Goal: Download file/media

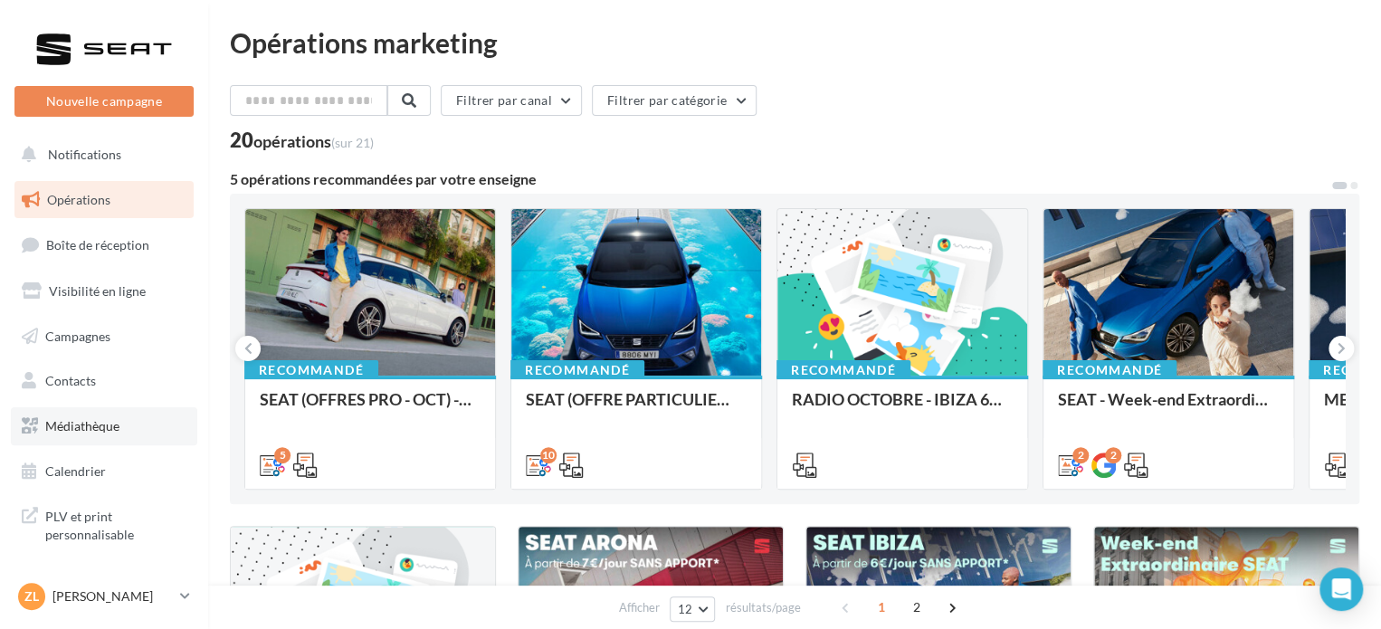
click at [94, 434] on link "Médiathèque" at bounding box center [104, 426] width 186 height 38
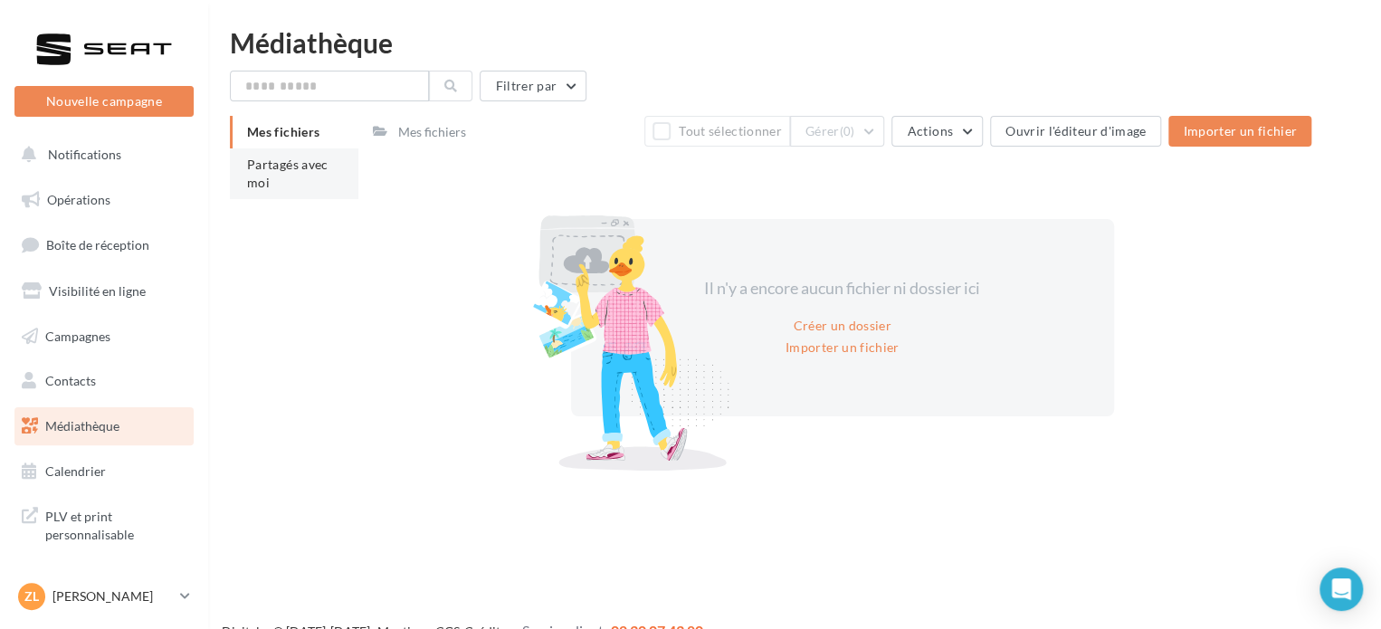
click at [297, 176] on li "Partagés avec moi" at bounding box center [294, 173] width 129 height 51
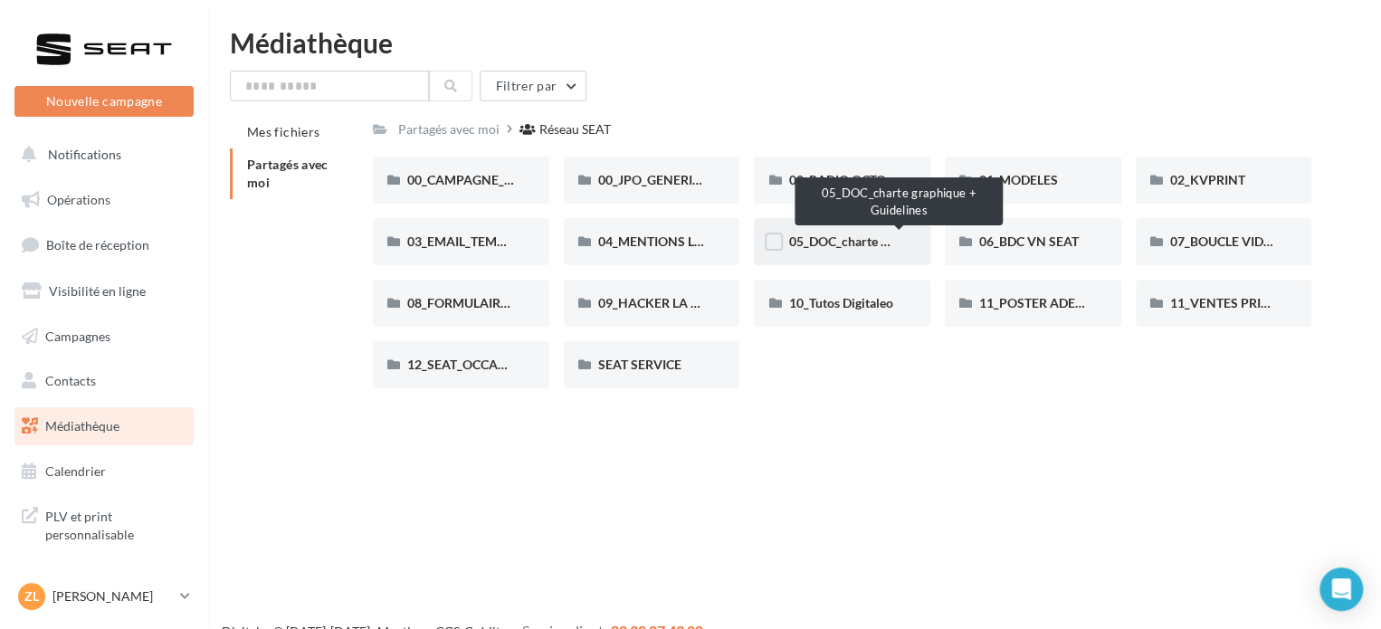
click at [829, 242] on span "05_DOC_charte graphique + Guidelines" at bounding box center [898, 241] width 221 height 15
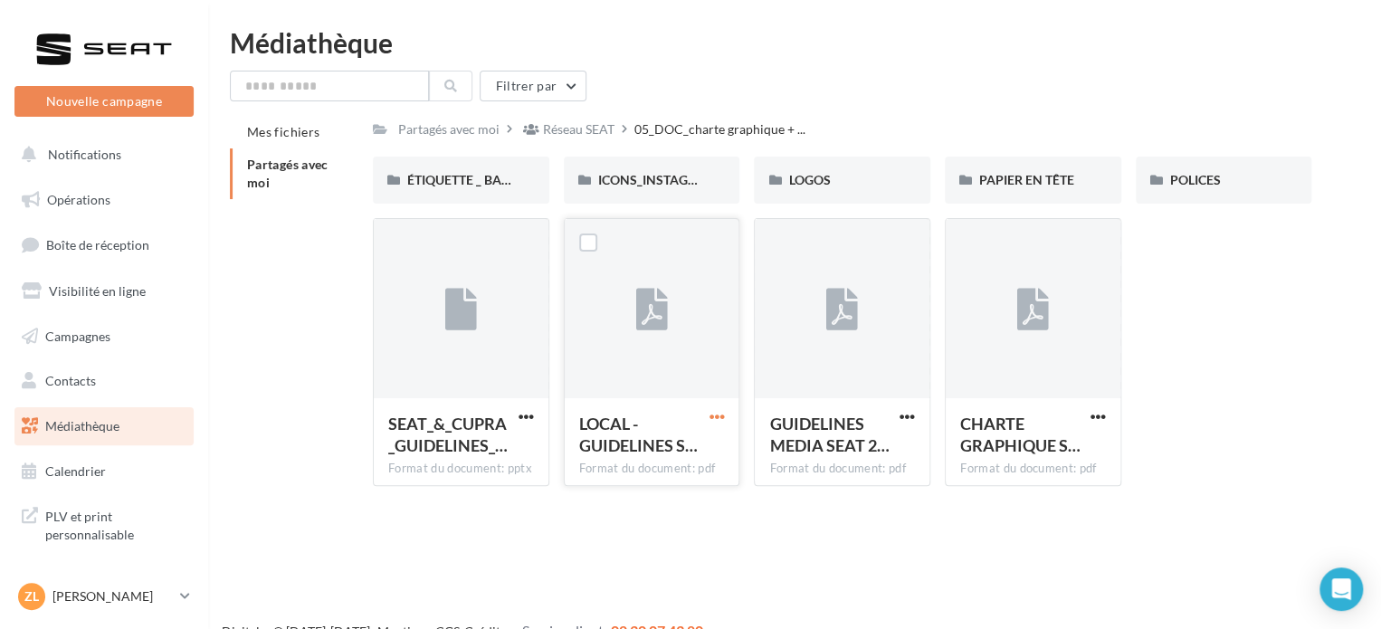
click at [711, 412] on span "button" at bounding box center [716, 416] width 15 height 15
click at [673, 456] on button "Télécharger" at bounding box center [637, 452] width 181 height 47
click at [901, 416] on span "button" at bounding box center [907, 416] width 15 height 15
click at [829, 448] on button "Télécharger" at bounding box center [828, 452] width 181 height 47
click at [1091, 416] on span "button" at bounding box center [1098, 416] width 15 height 15
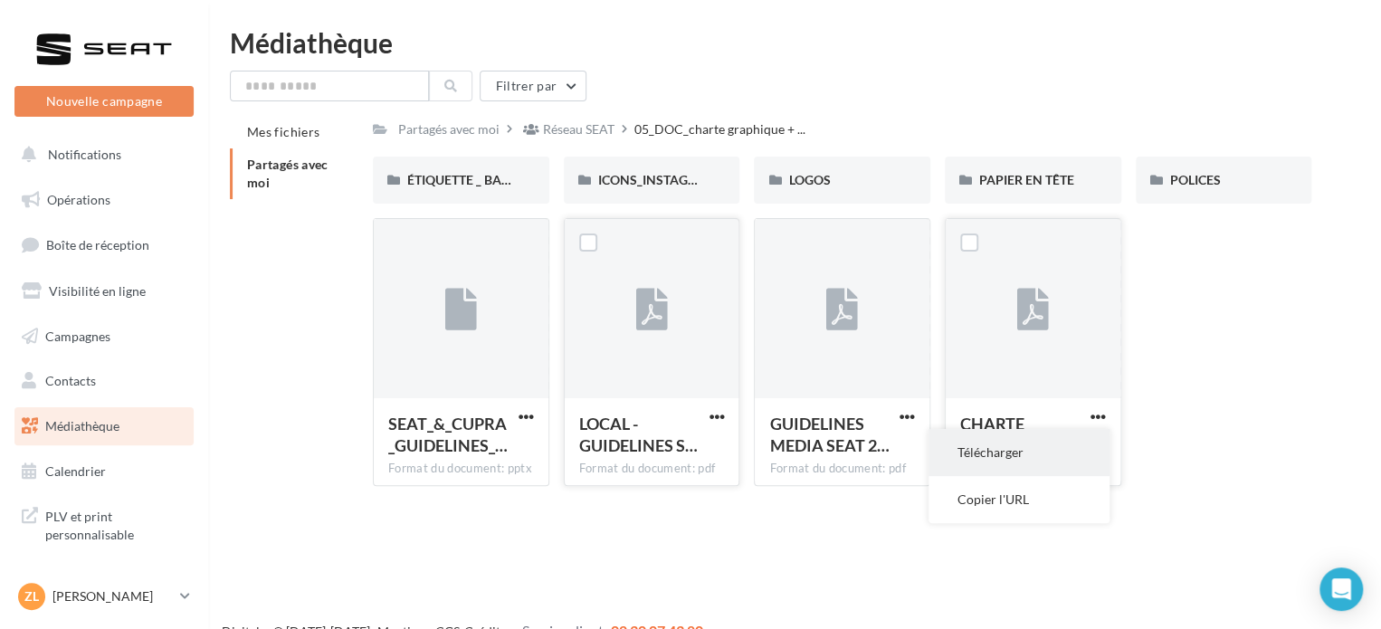
click at [984, 453] on button "Télécharger" at bounding box center [1019, 452] width 181 height 47
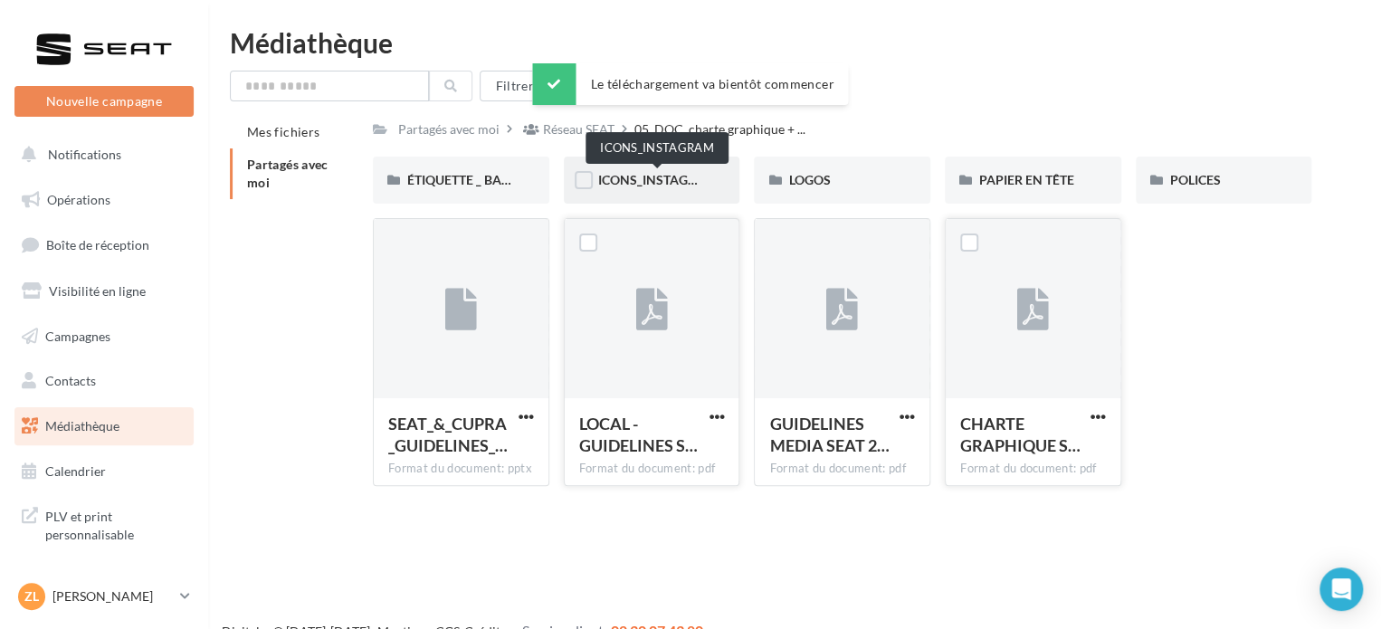
click at [652, 172] on div "ICONS_INSTAGRAM" at bounding box center [652, 180] width 108 height 18
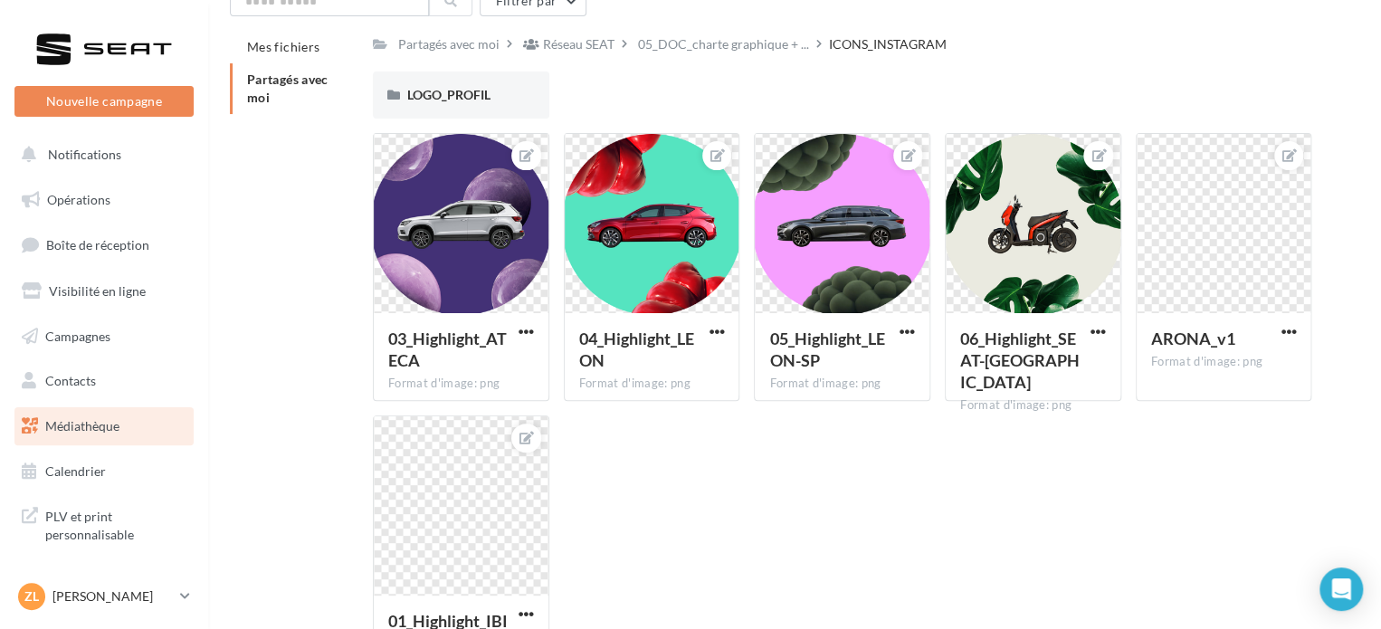
scroll to position [231, 0]
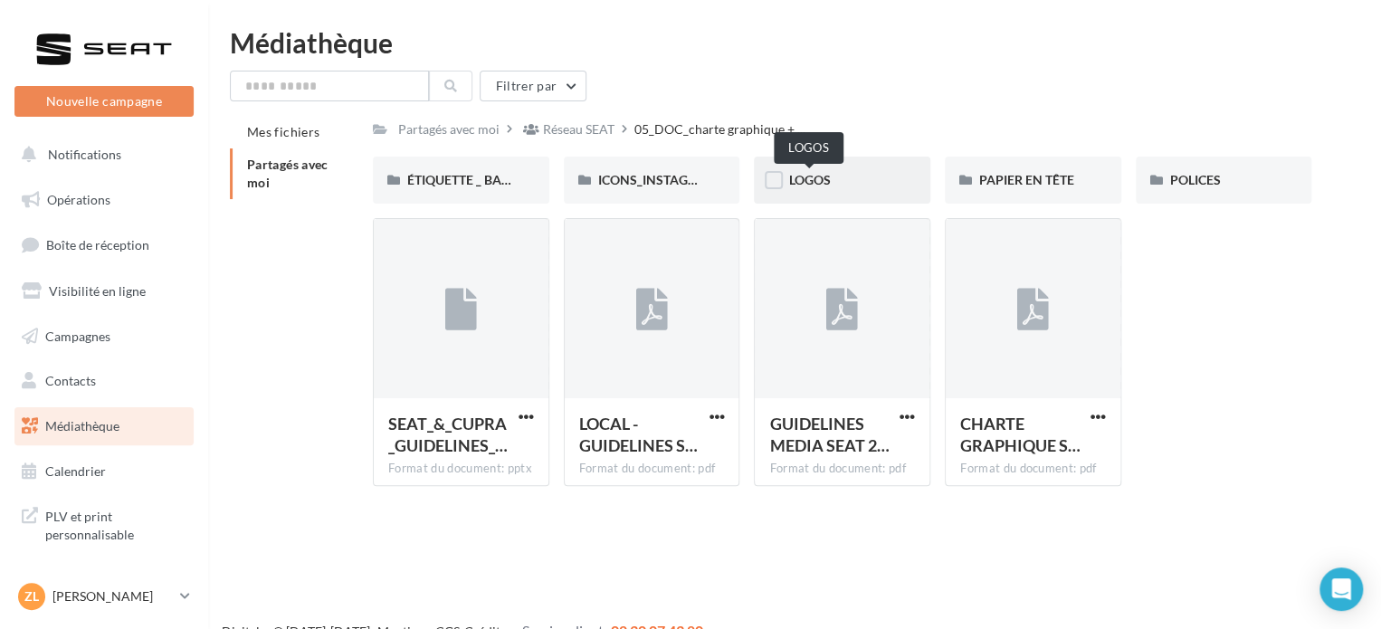
click at [816, 183] on span "LOGOS" at bounding box center [809, 179] width 42 height 15
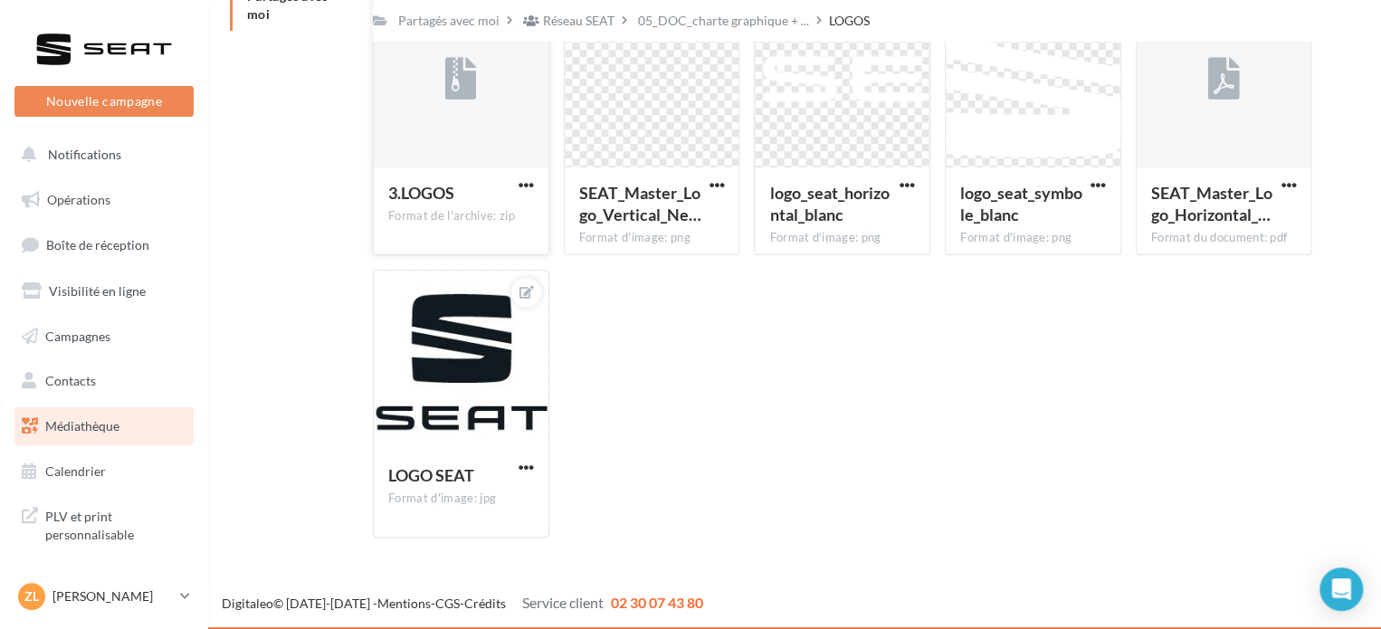
scroll to position [169, 0]
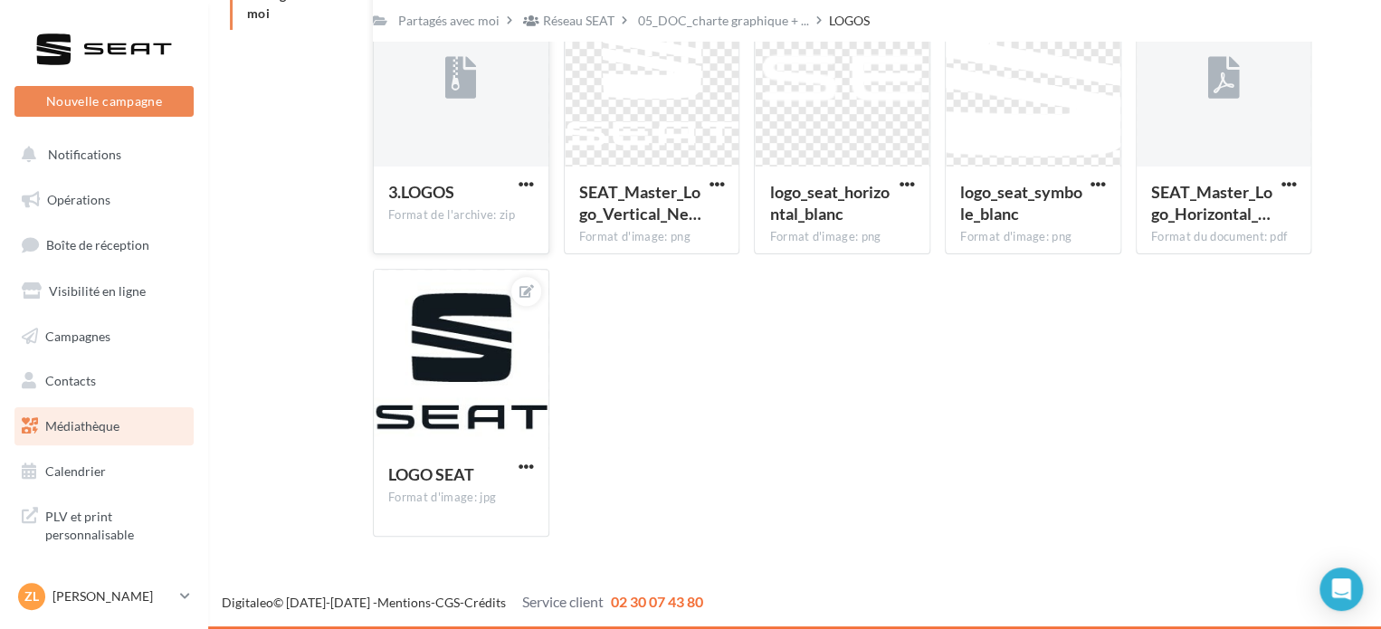
click at [533, 173] on div "3.LOGOS Format de l'archive: zip" at bounding box center [461, 209] width 175 height 85
click at [529, 191] on span "button" at bounding box center [526, 183] width 15 height 15
click at [489, 224] on button "Télécharger" at bounding box center [447, 220] width 181 height 47
click at [718, 185] on span "button" at bounding box center [716, 183] width 15 height 15
click at [665, 278] on button "Télécharger" at bounding box center [632, 267] width 191 height 47
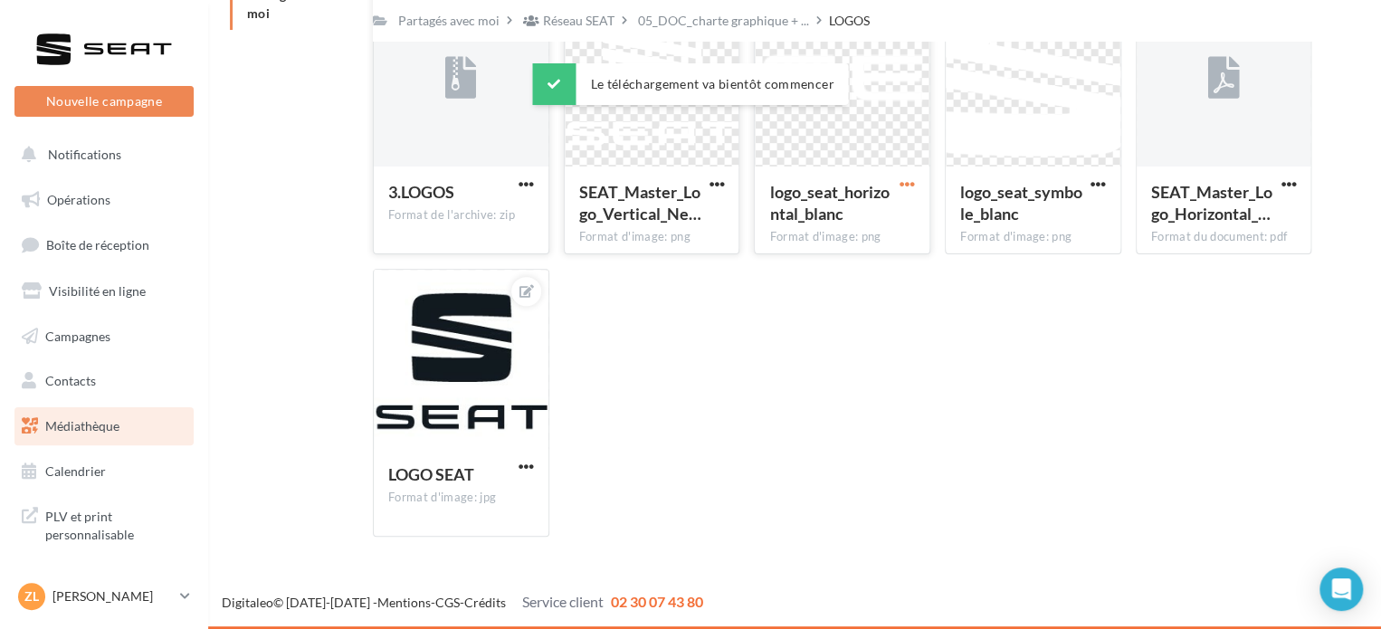
click at [905, 184] on span "button" at bounding box center [907, 183] width 15 height 15
click at [827, 265] on button "Télécharger" at bounding box center [823, 267] width 191 height 47
click at [894, 302] on div "3.LOGOS Format de l'archive: zip 3.LOGOS SEAT_Master_Logo_Vertical_Ne… Format d…" at bounding box center [849, 268] width 953 height 565
click at [1102, 176] on span "button" at bounding box center [1098, 183] width 15 height 15
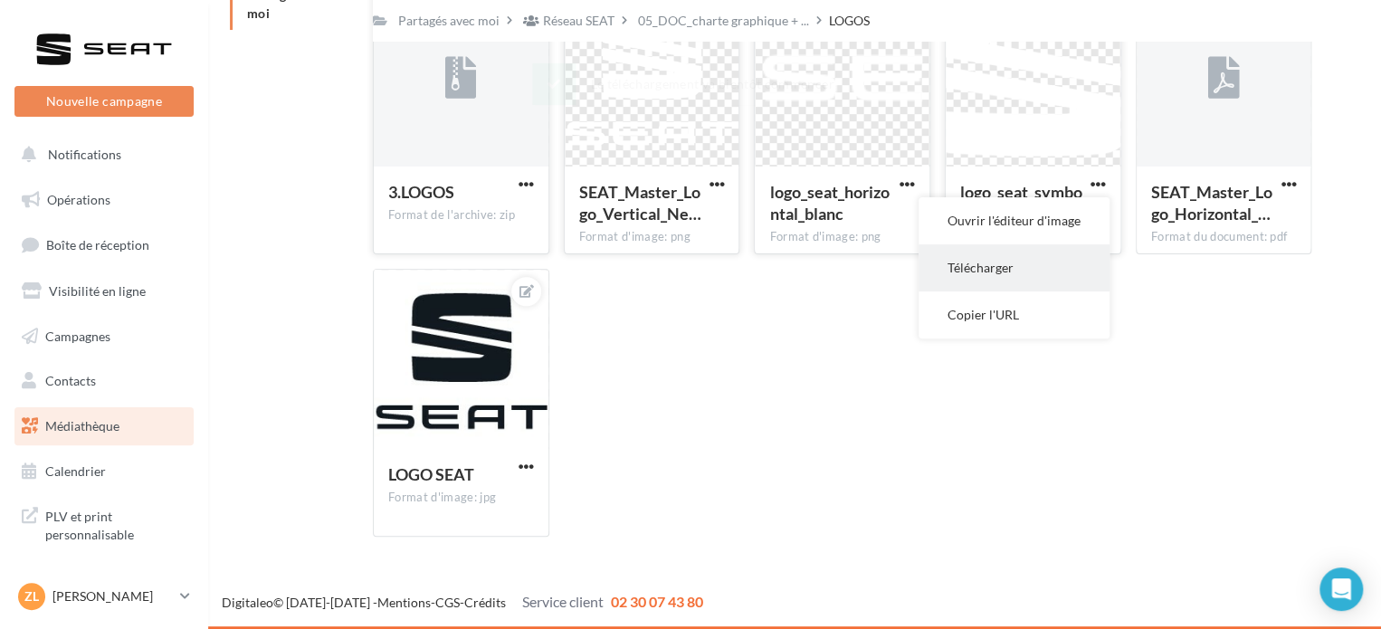
click at [1025, 264] on button "Télécharger" at bounding box center [1014, 267] width 191 height 47
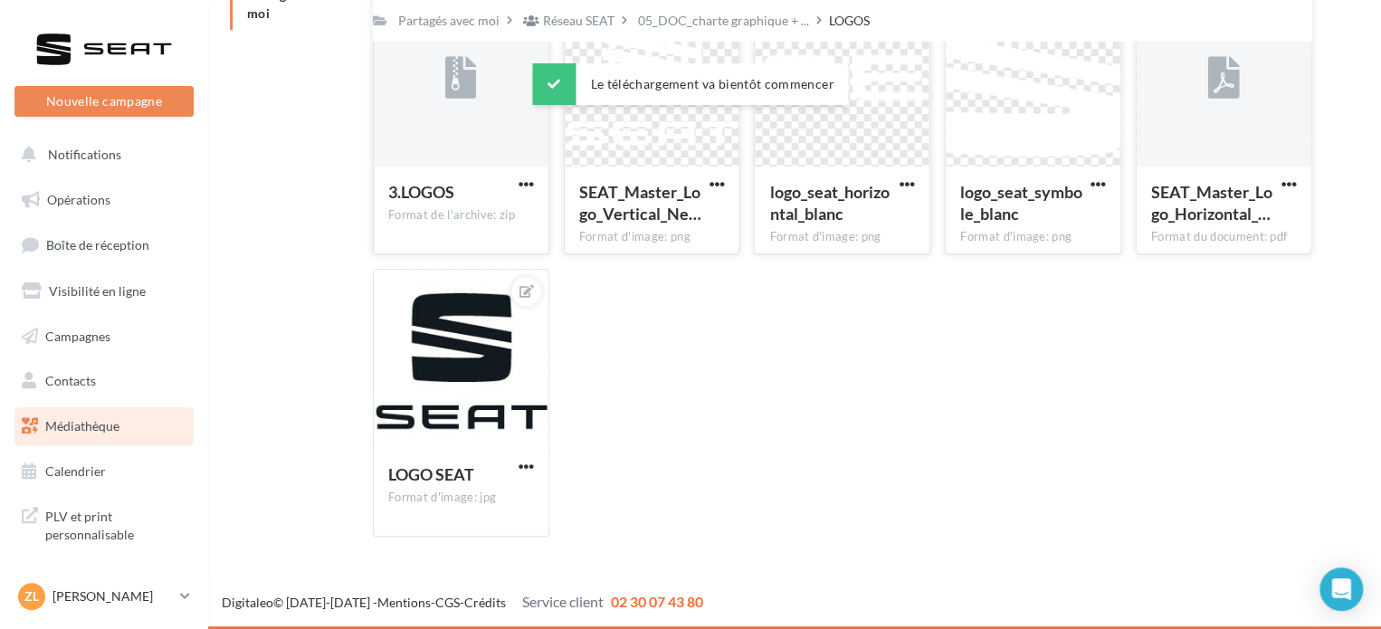
click at [1302, 185] on div "SEAT_Master_Logo_Horizontal_… Format du document: pdf" at bounding box center [1224, 209] width 175 height 85
click at [1284, 180] on span "button" at bounding box center [1288, 183] width 15 height 15
click at [1150, 238] on button "Télécharger" at bounding box center [1209, 220] width 181 height 47
click at [524, 459] on span "button" at bounding box center [526, 466] width 15 height 15
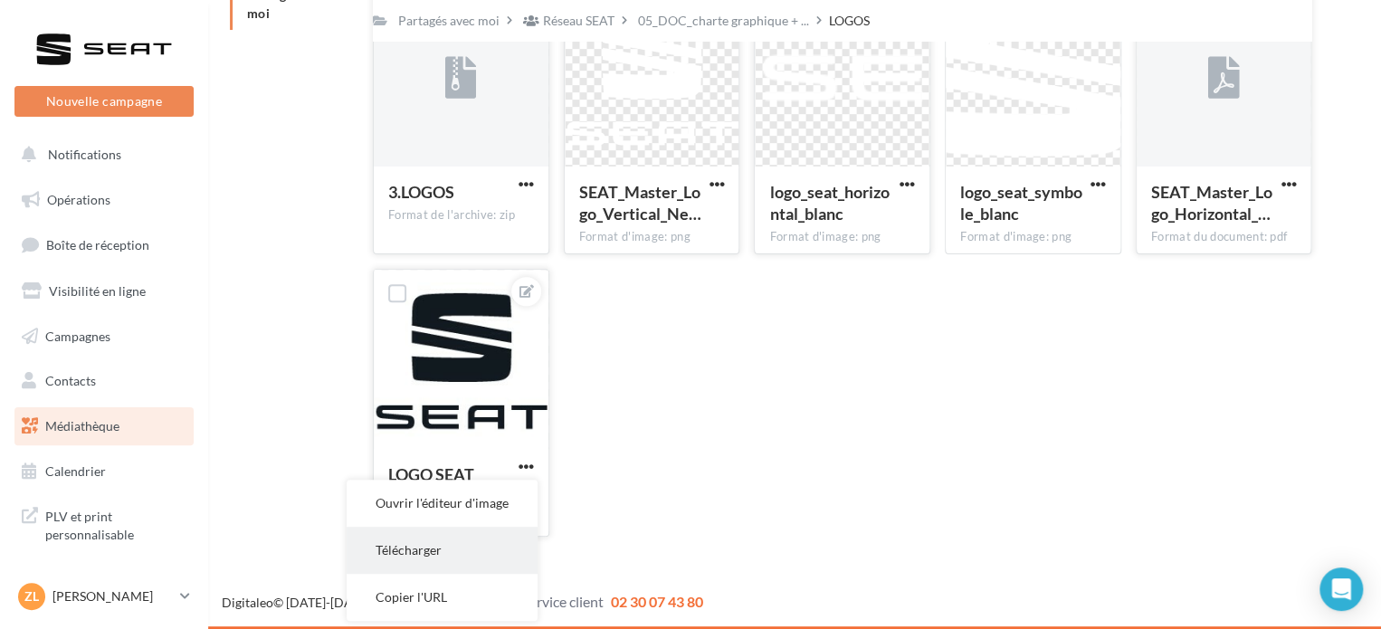
click at [454, 535] on button "Télécharger" at bounding box center [442, 550] width 191 height 47
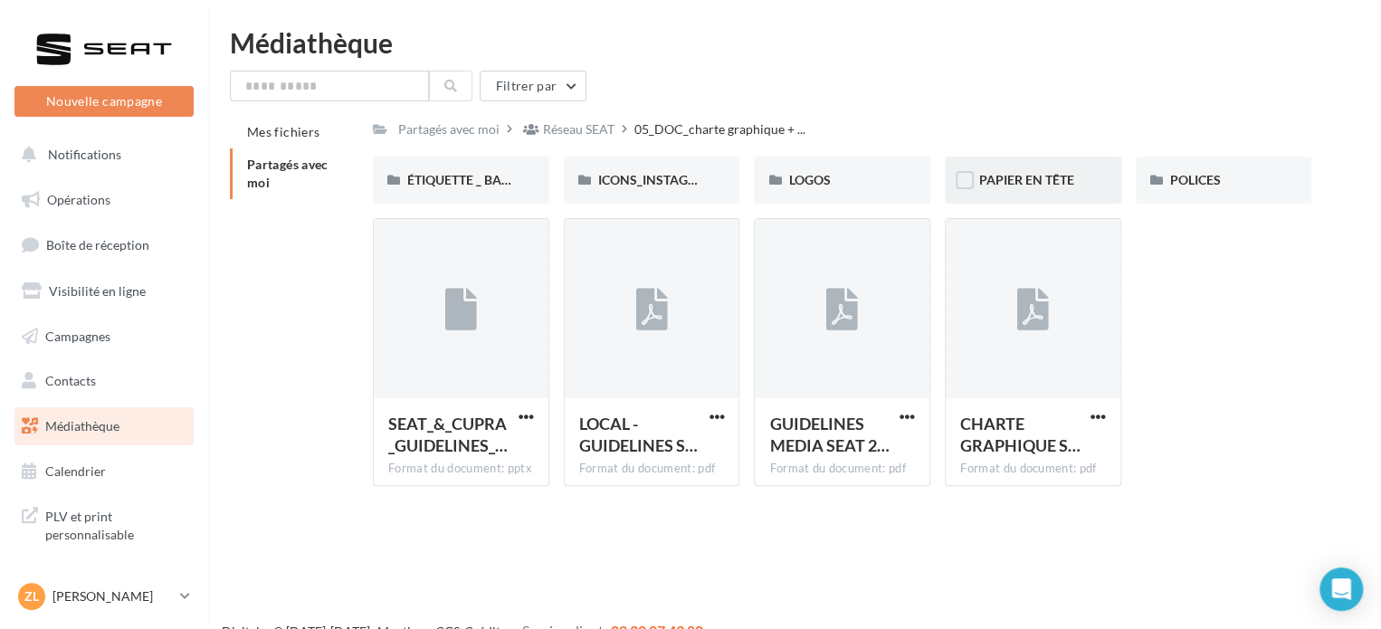
click at [1021, 170] on div "PAPIER EN TÊTE" at bounding box center [1033, 180] width 176 height 47
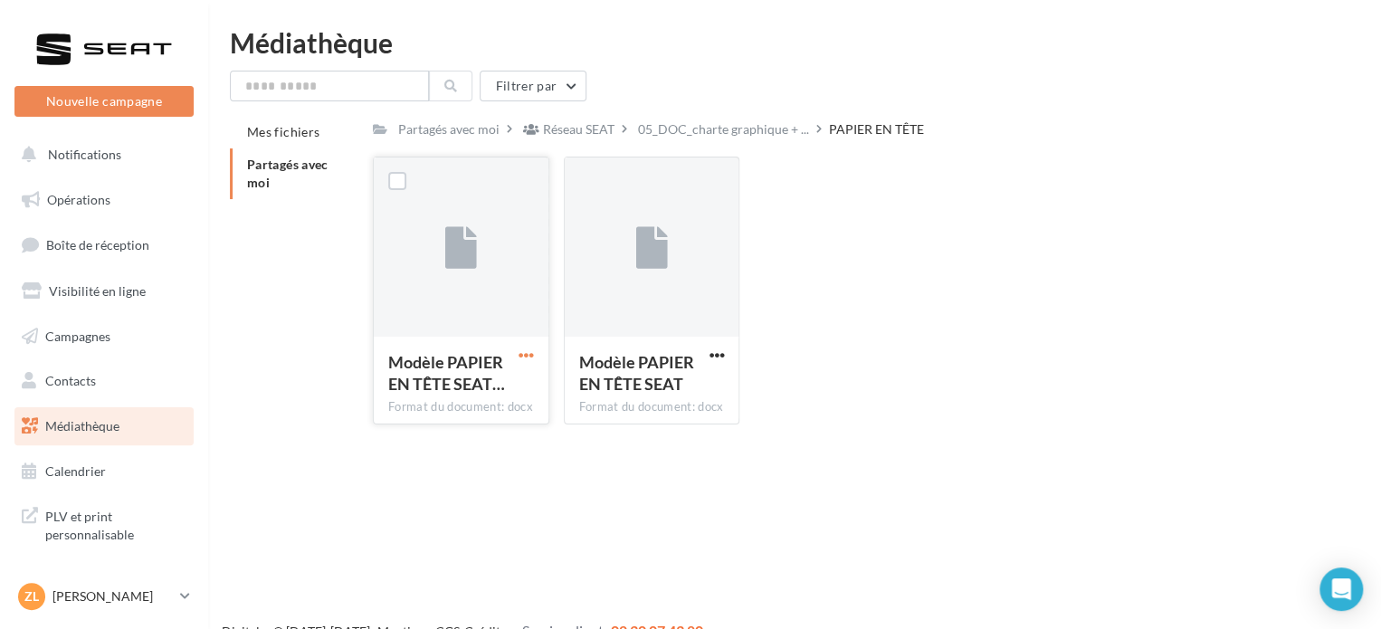
click at [521, 360] on span "button" at bounding box center [526, 355] width 15 height 15
click at [492, 390] on button "Télécharger" at bounding box center [447, 390] width 181 height 47
click at [709, 353] on span "button" at bounding box center [716, 355] width 15 height 15
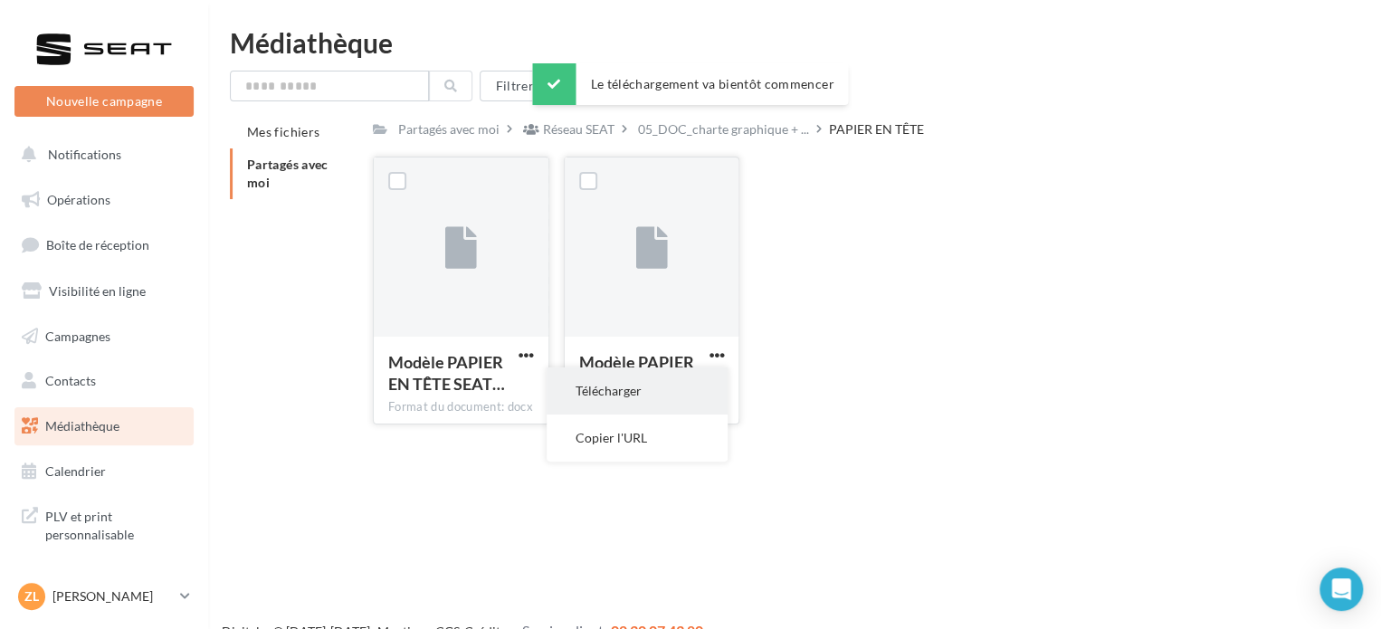
click at [675, 387] on button "Télécharger" at bounding box center [637, 390] width 181 height 47
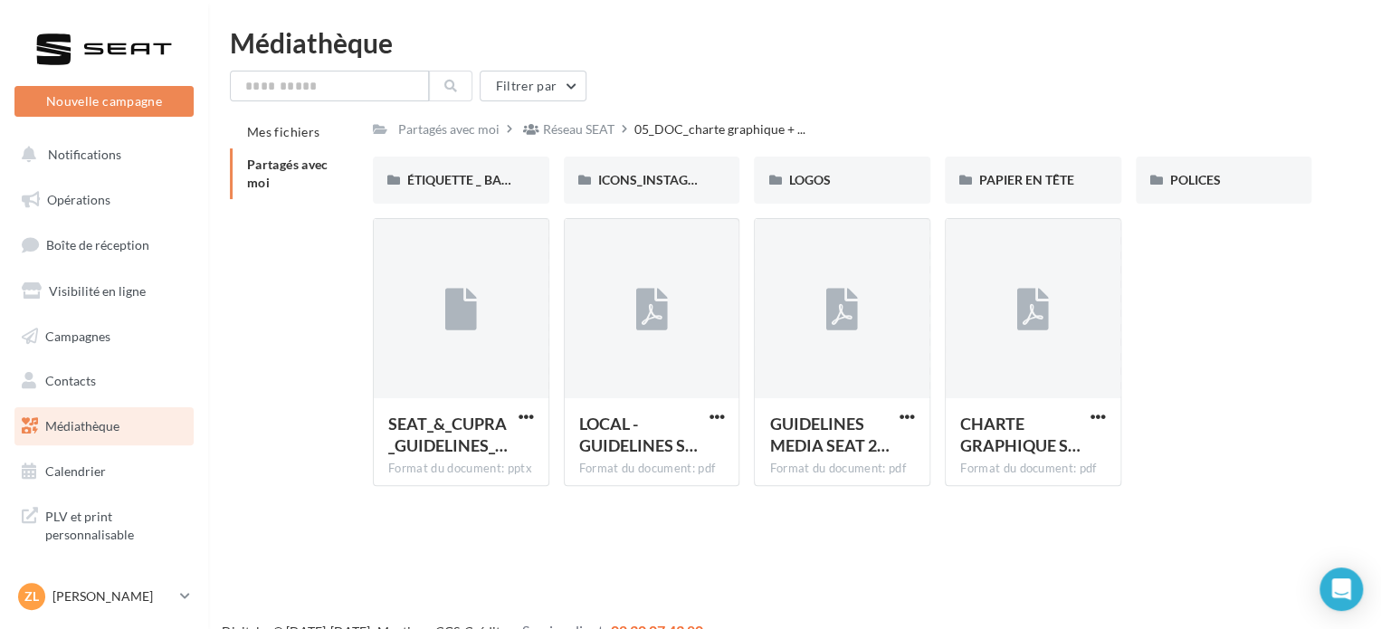
click at [1339, 162] on div "Mes fichiers Partagés avec moi Partagés avec moi Réseau SEAT 05_DOC_charte grap…" at bounding box center [802, 308] width 1144 height 385
click at [1194, 179] on span "POLICES" at bounding box center [1195, 179] width 51 height 15
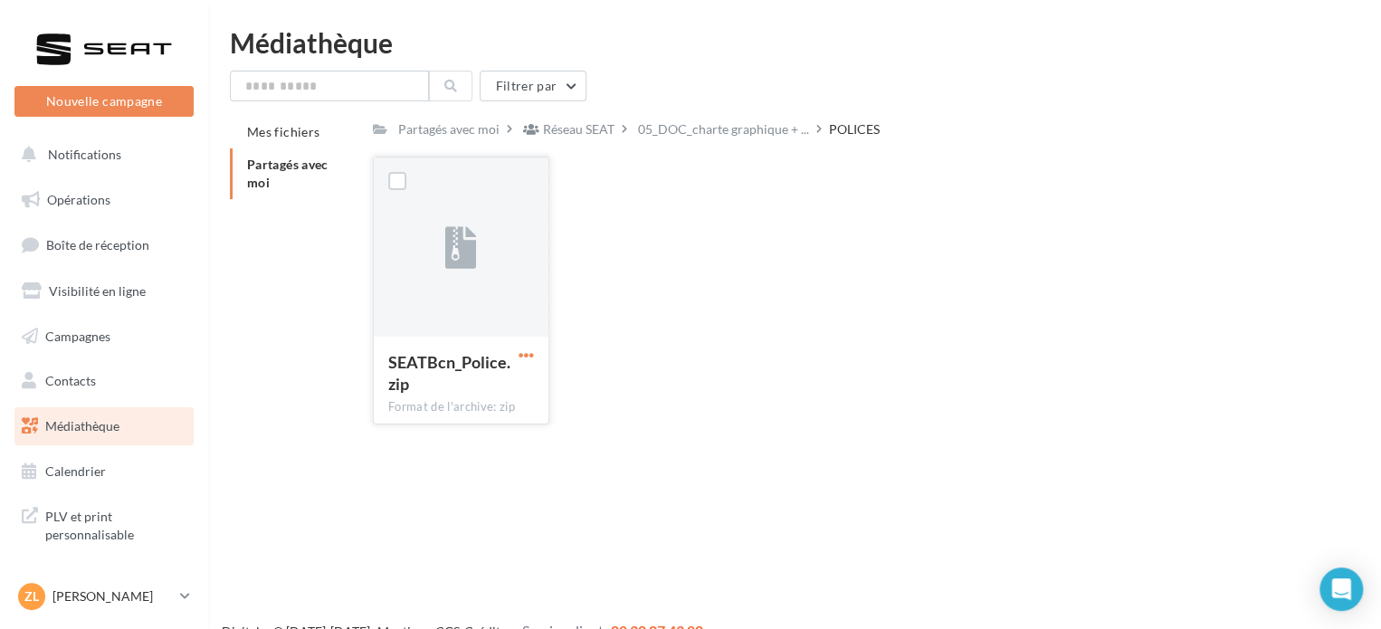
click at [525, 355] on span "button" at bounding box center [526, 355] width 15 height 15
click at [464, 408] on button "Télécharger" at bounding box center [447, 390] width 181 height 47
click at [87, 424] on span "Médiathèque" at bounding box center [82, 425] width 74 height 15
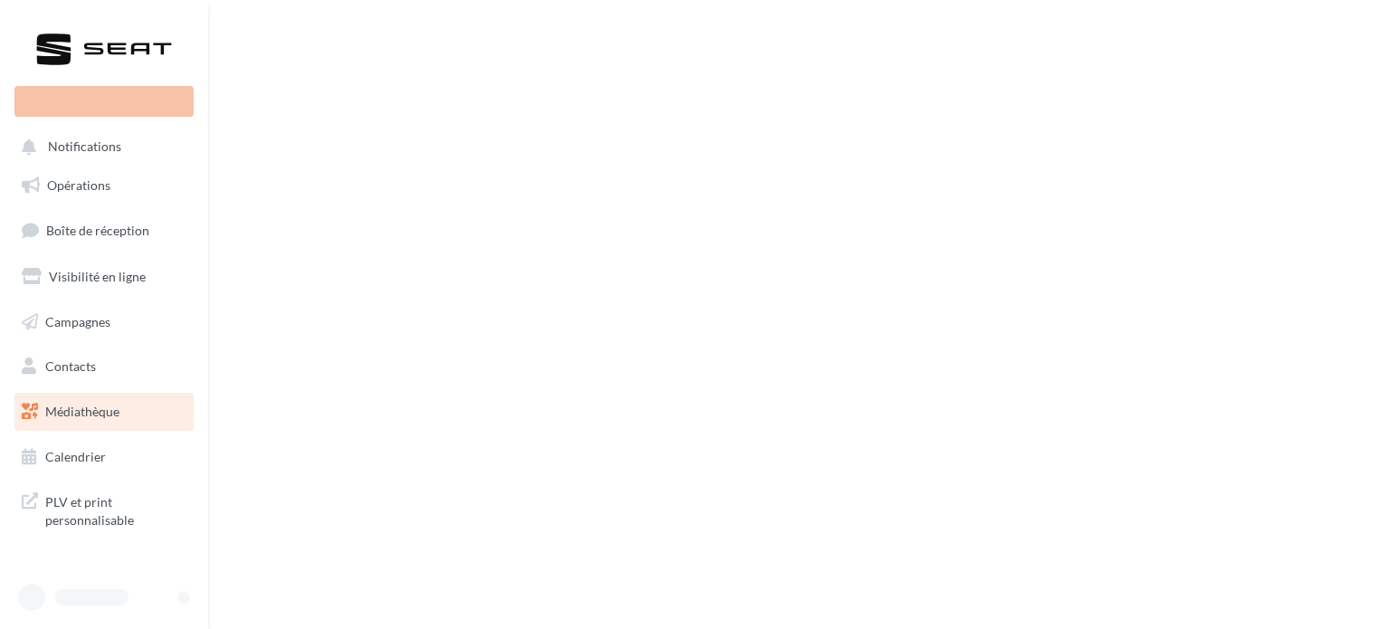
click at [262, 170] on div "Nouvelle campagne Notifications Opérations Boîte de réception" at bounding box center [695, 314] width 1390 height 629
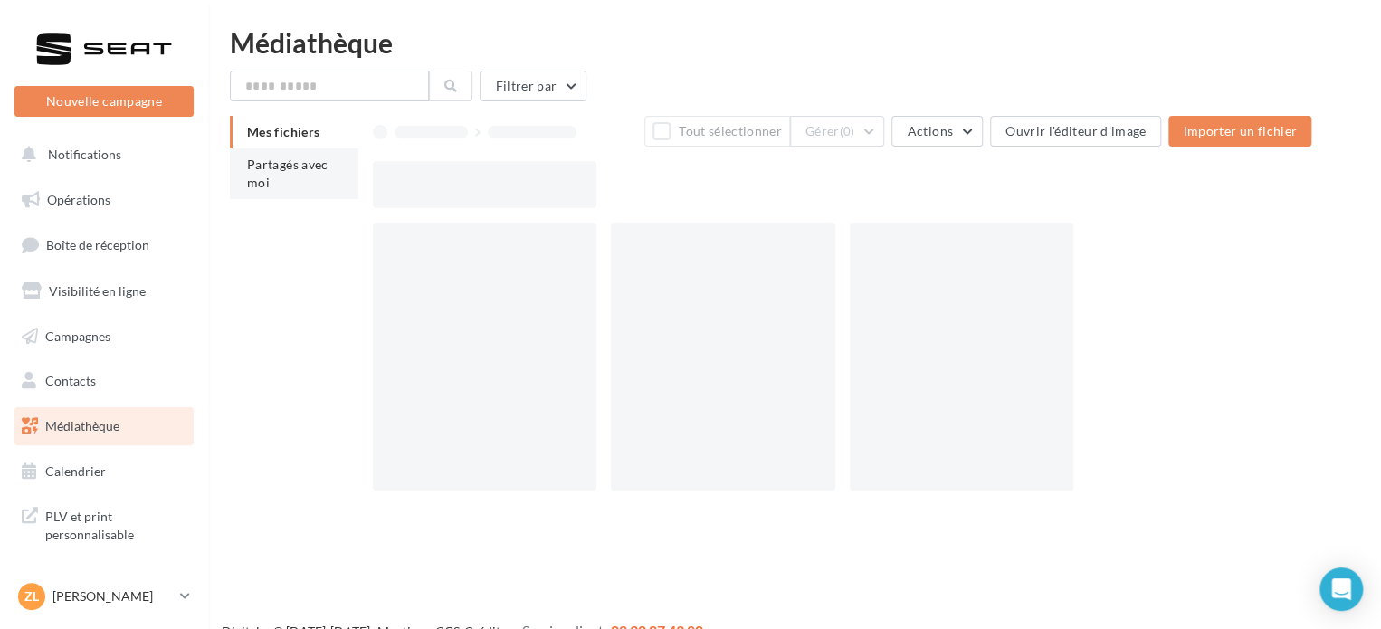
click at [280, 193] on li "Partagés avec moi" at bounding box center [294, 173] width 129 height 51
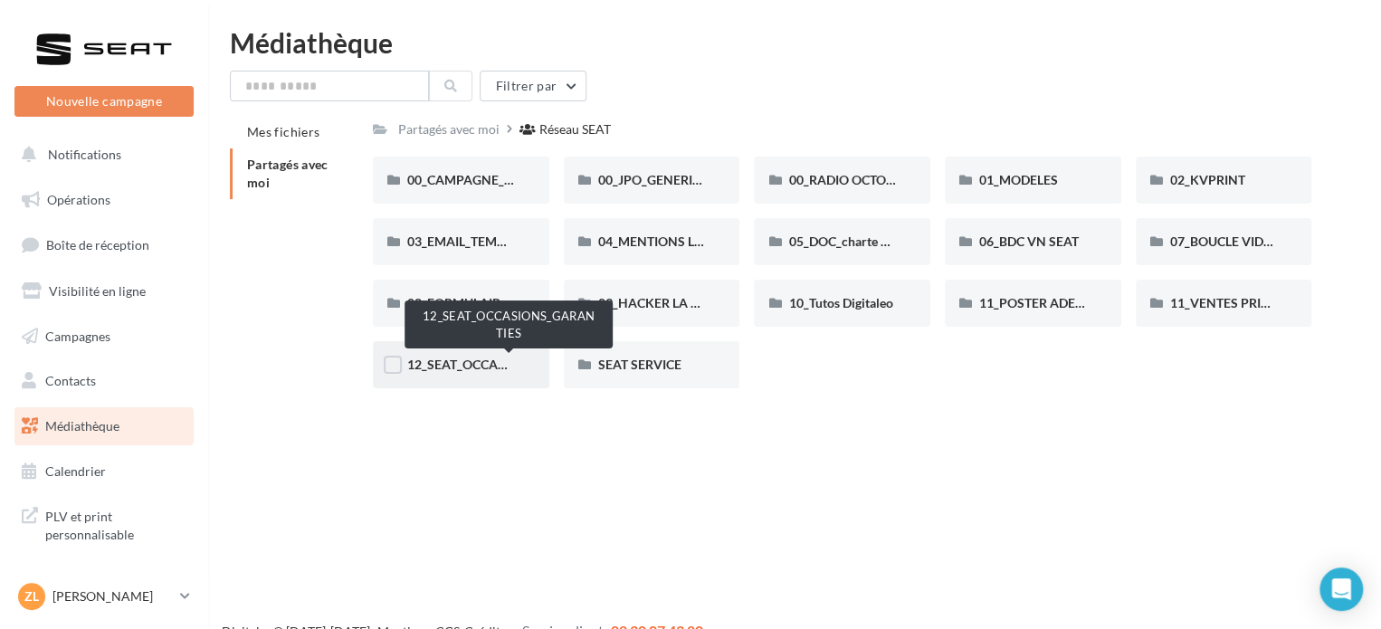
click at [463, 358] on span "12_SEAT_OCCASIONS_GARANTIES" at bounding box center [509, 364] width 205 height 15
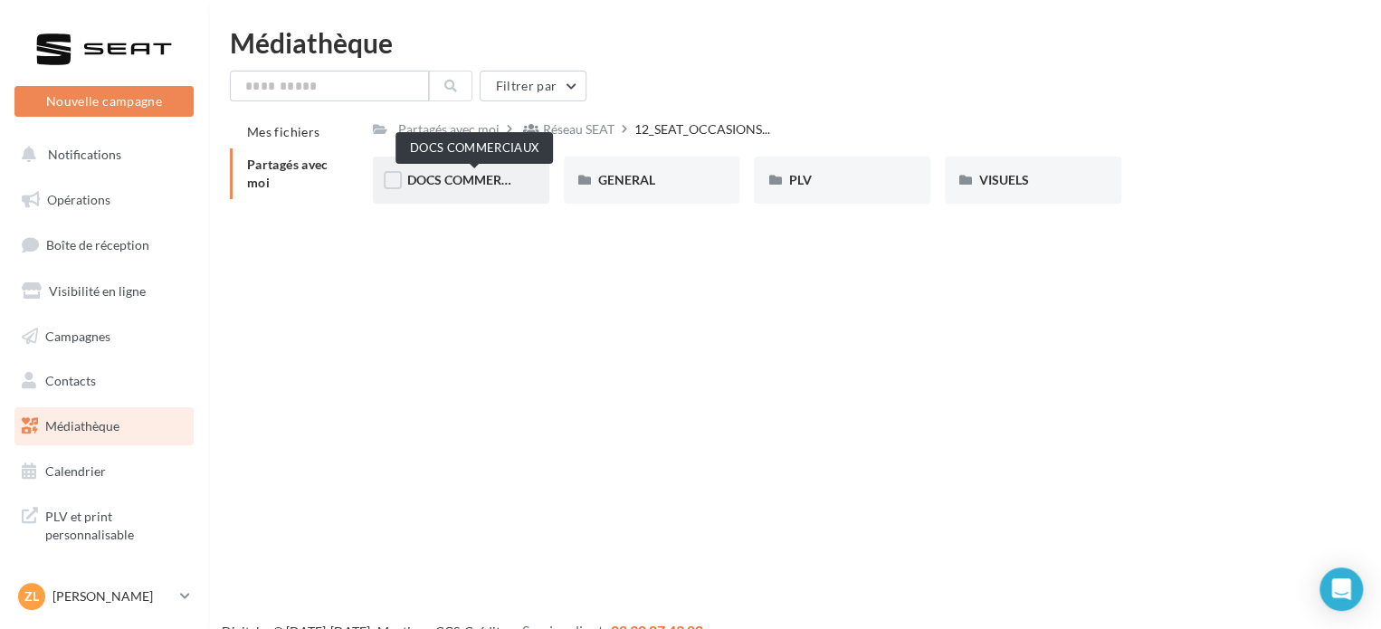
click at [491, 185] on span "DOCS COMMERCIAUX" at bounding box center [473, 179] width 133 height 15
click at [630, 181] on span "GENERAL" at bounding box center [626, 179] width 57 height 15
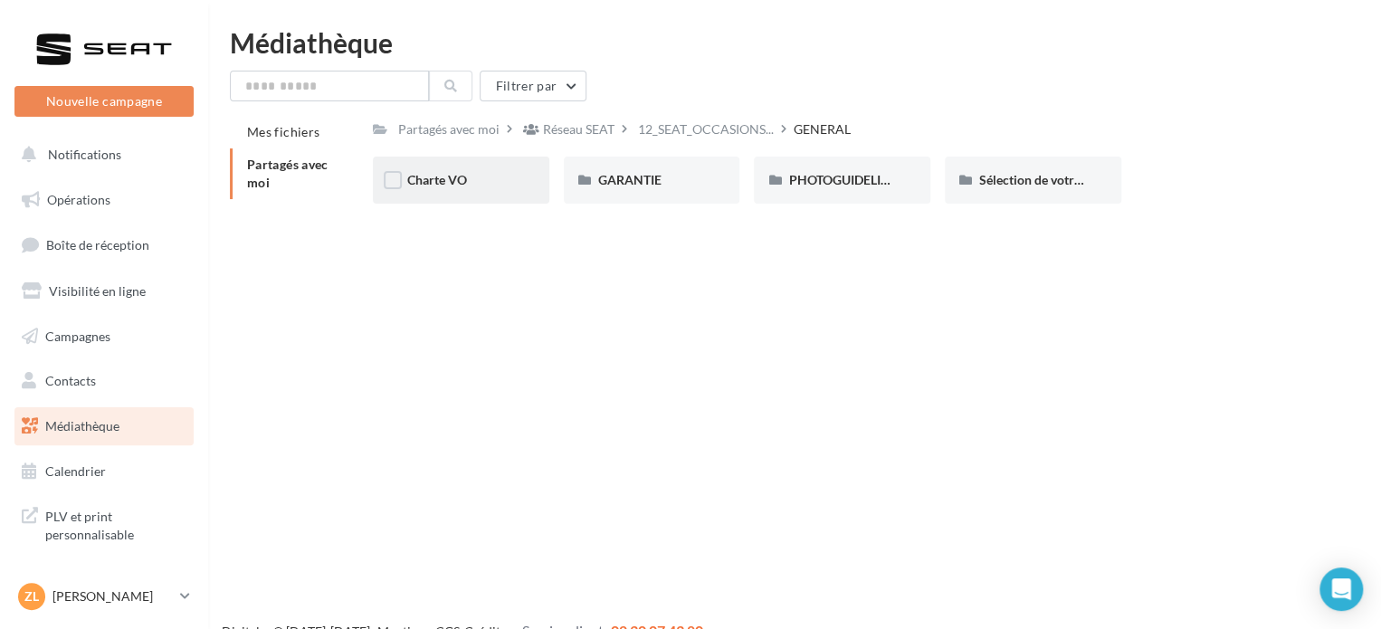
click at [486, 184] on div "Charte VO" at bounding box center [461, 180] width 108 height 18
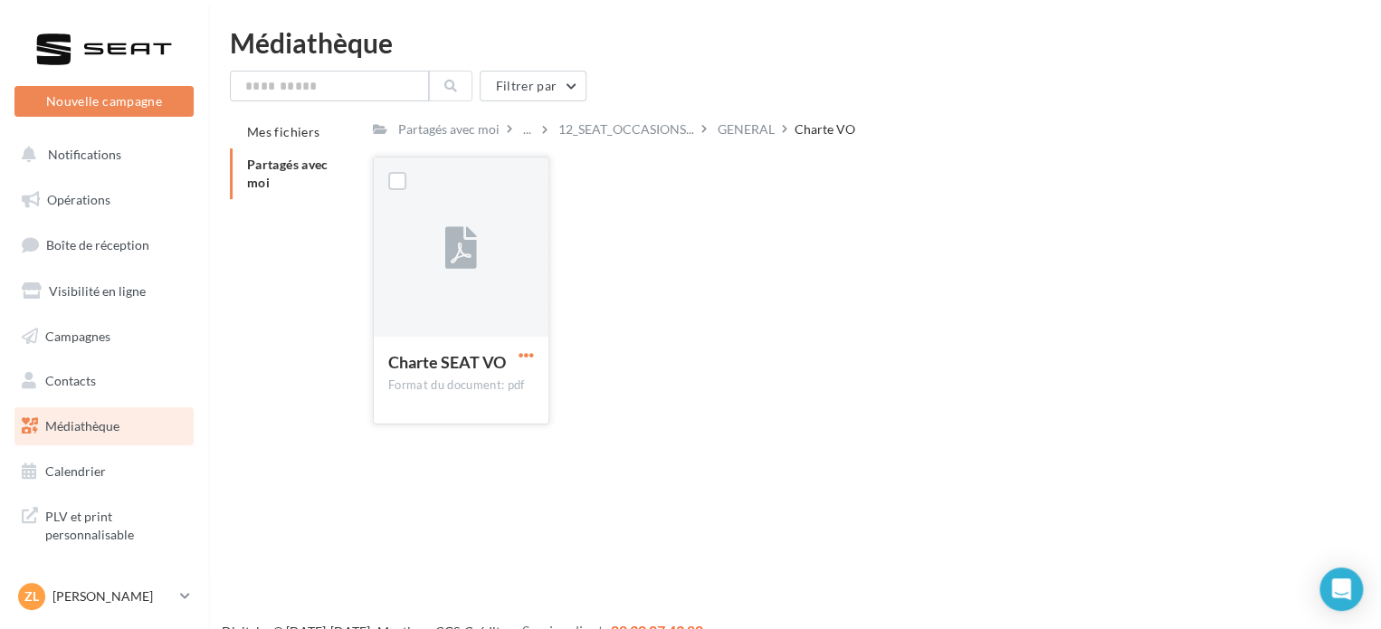
click at [523, 352] on span "button" at bounding box center [526, 355] width 15 height 15
click at [471, 397] on button "Télécharger" at bounding box center [447, 390] width 181 height 47
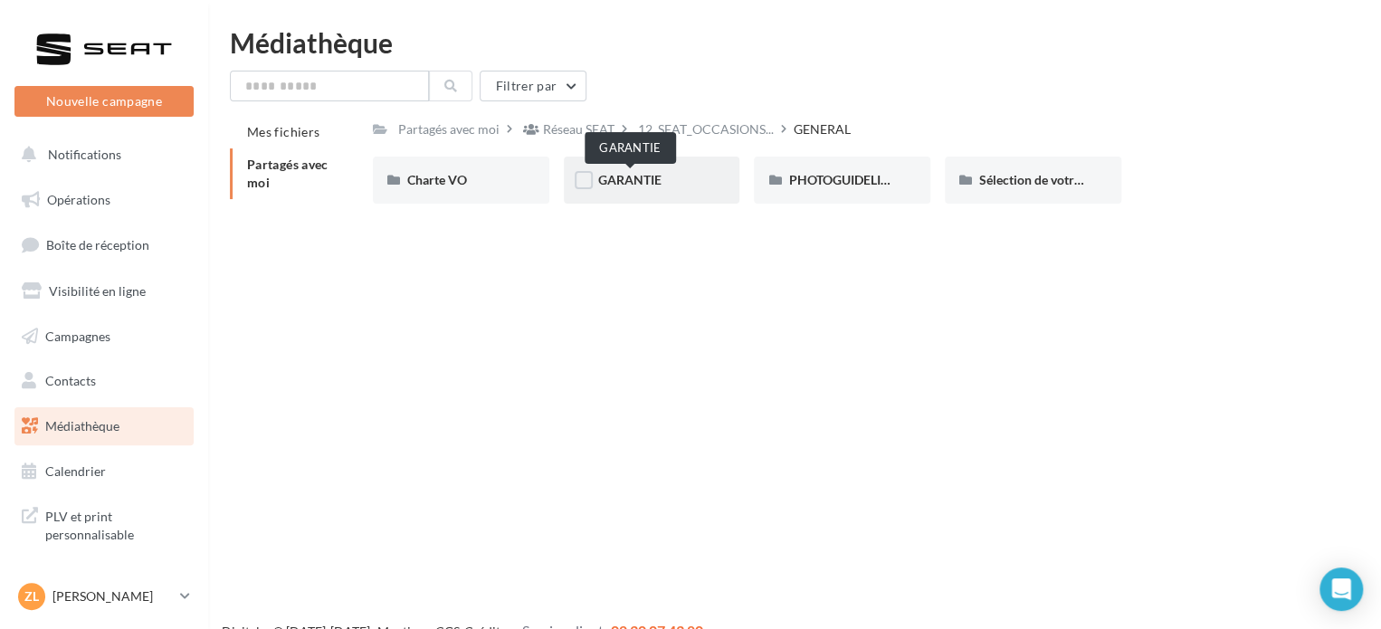
click at [655, 186] on span "GARANTIE" at bounding box center [629, 179] width 63 height 15
click at [811, 184] on span "PHOTOGUIDELINE" at bounding box center [842, 179] width 109 height 15
click at [858, 195] on div "PHOTOGUIDELINE" at bounding box center [842, 180] width 176 height 47
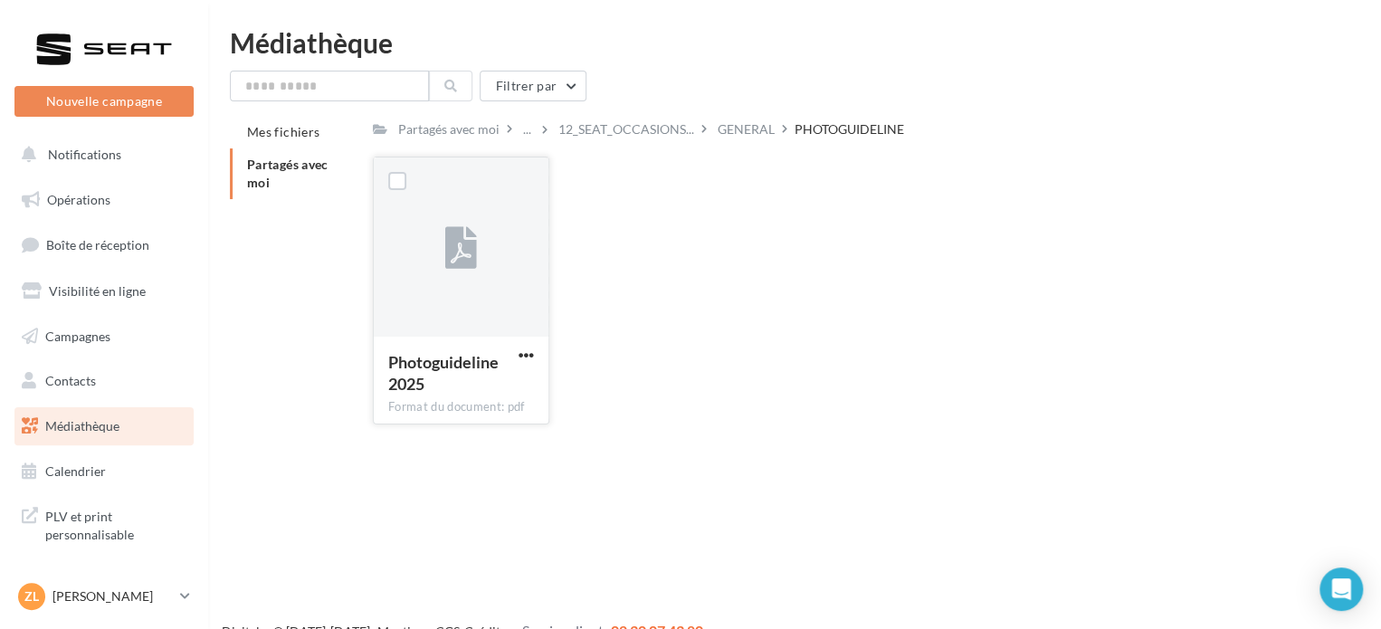
click at [539, 351] on div "Photoguideline 2025 Format du document: pdf" at bounding box center [461, 379] width 175 height 85
click at [531, 348] on span "button" at bounding box center [526, 355] width 15 height 15
click at [489, 386] on button "Télécharger" at bounding box center [447, 390] width 181 height 47
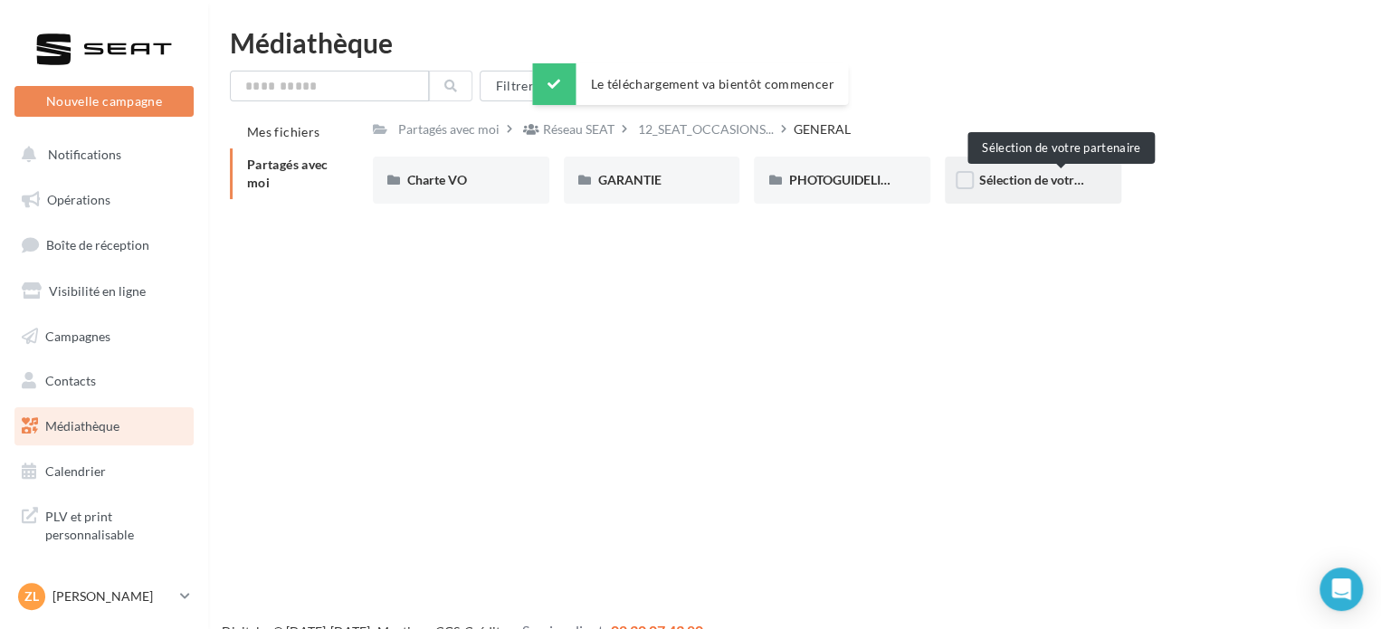
click at [990, 186] on span "Sélection de votre partenaire" at bounding box center [1060, 179] width 163 height 15
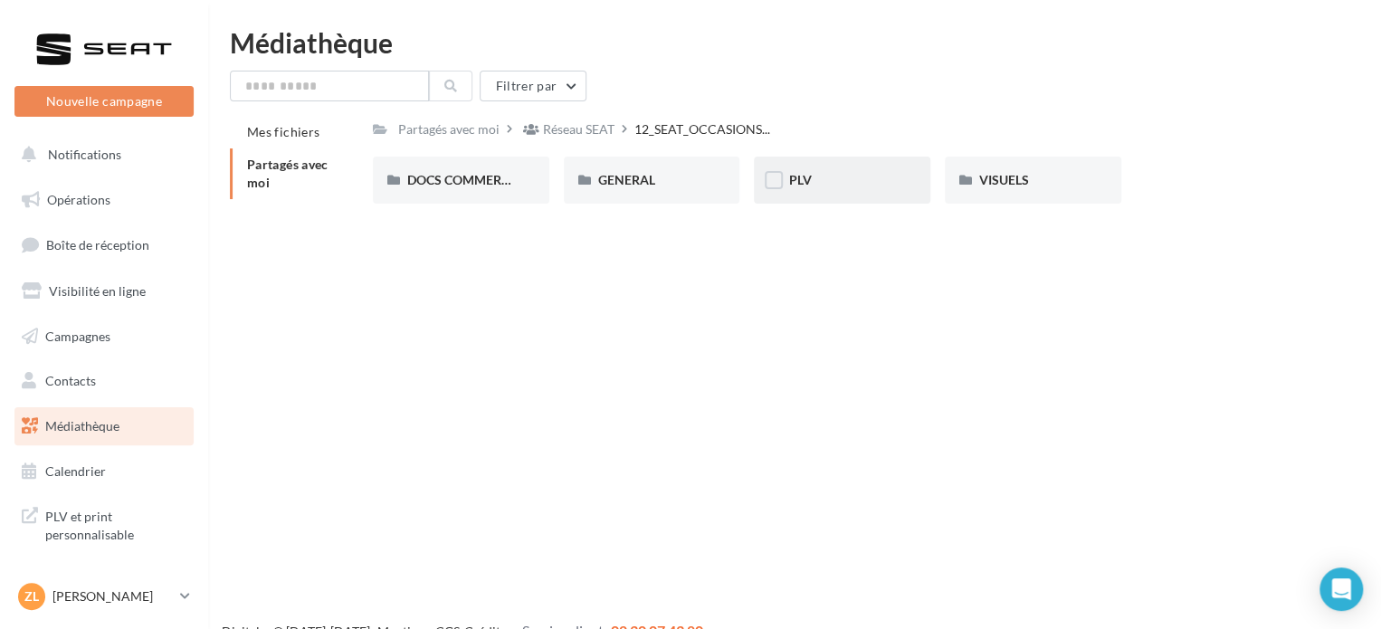
click at [837, 188] on div "PLV" at bounding box center [842, 180] width 108 height 18
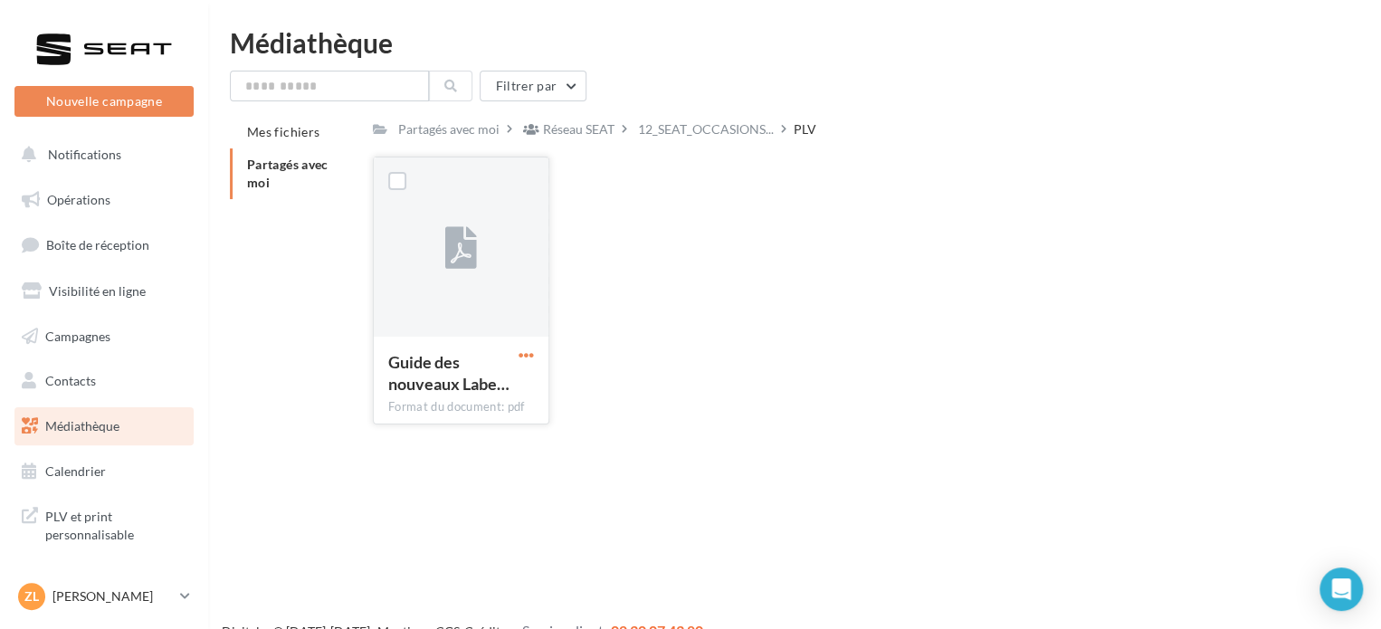
click at [524, 356] on span "button" at bounding box center [526, 355] width 15 height 15
click at [482, 390] on button "Télécharger" at bounding box center [447, 390] width 181 height 47
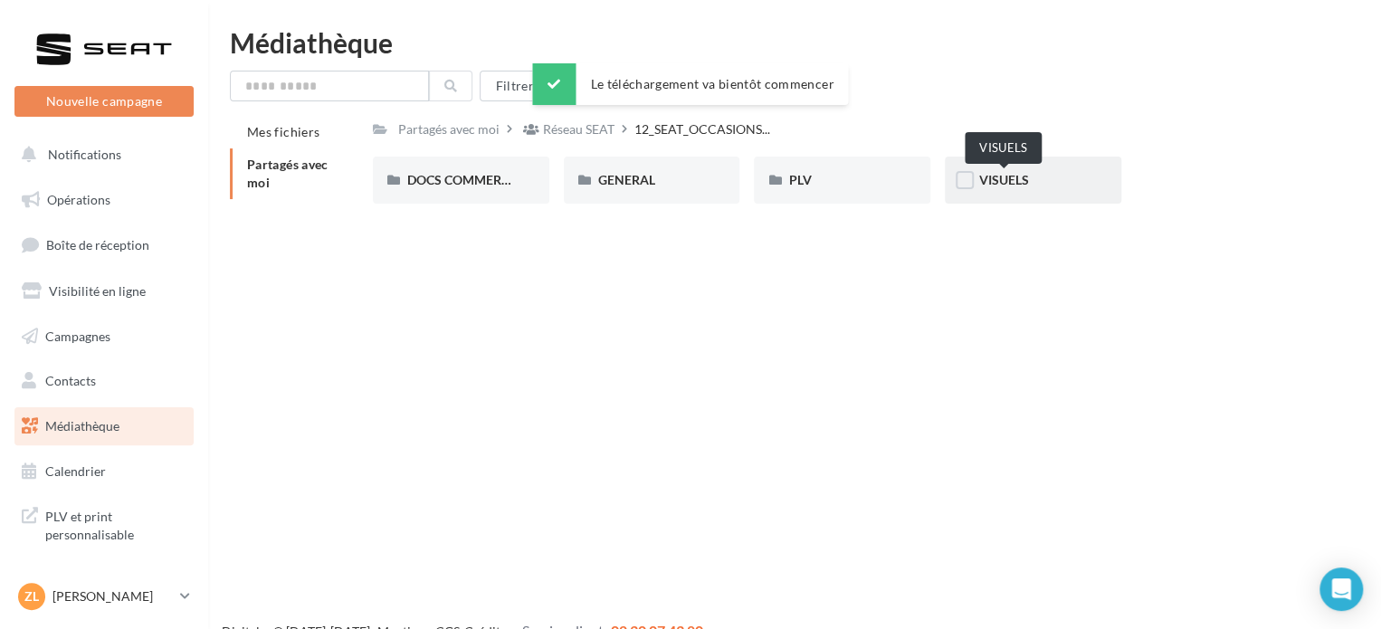
click at [1008, 180] on span "VISUELS" at bounding box center [1004, 179] width 50 height 15
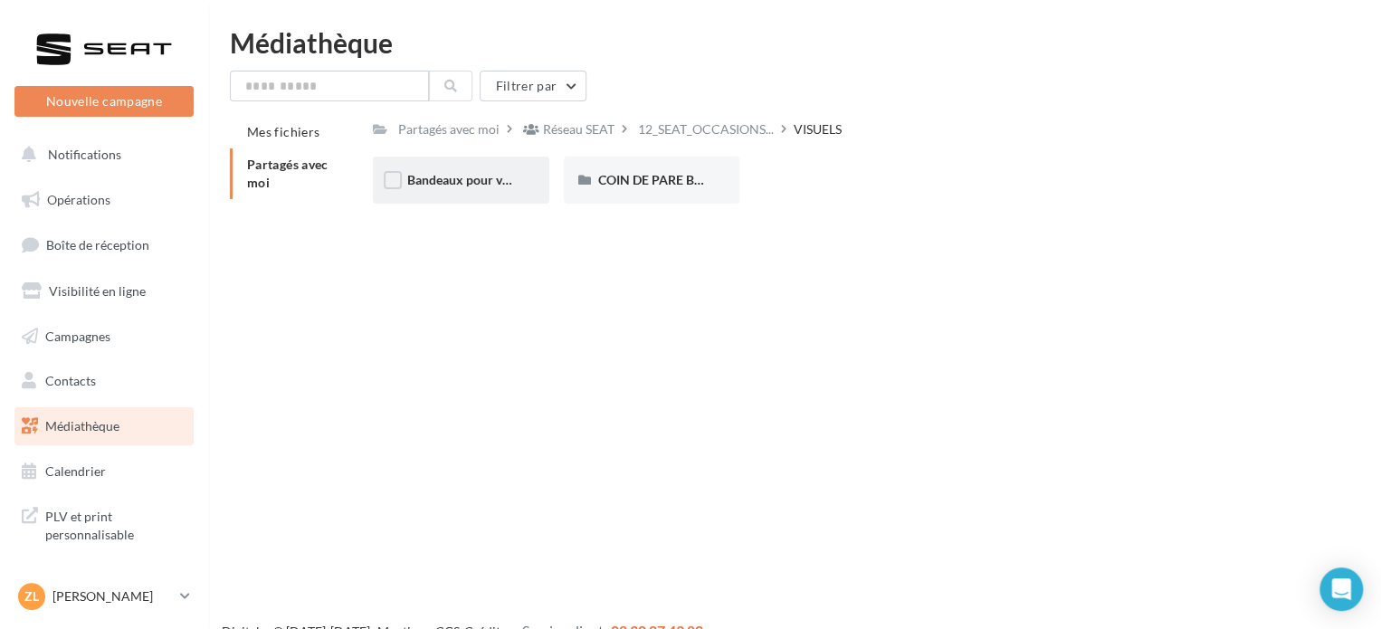
click at [430, 191] on div "Bandeaux pour véhicules en ligne" at bounding box center [461, 180] width 176 height 47
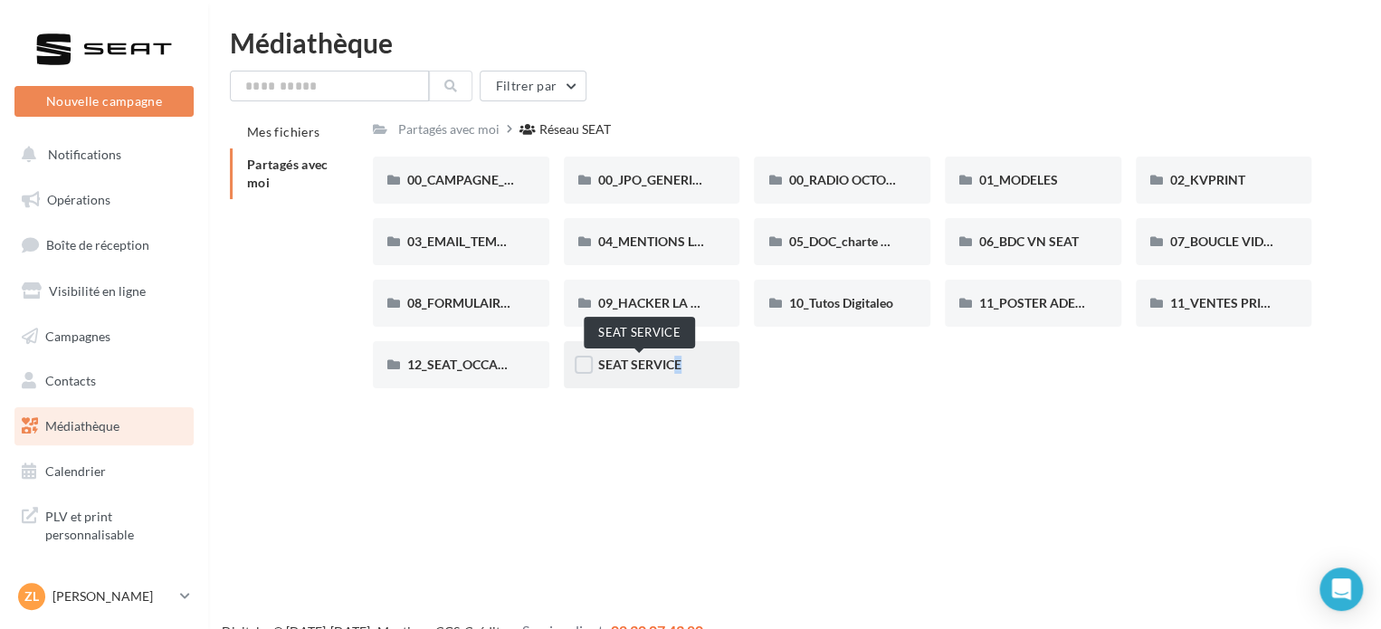
click at [663, 365] on span "SEAT SERVICE" at bounding box center [639, 364] width 83 height 15
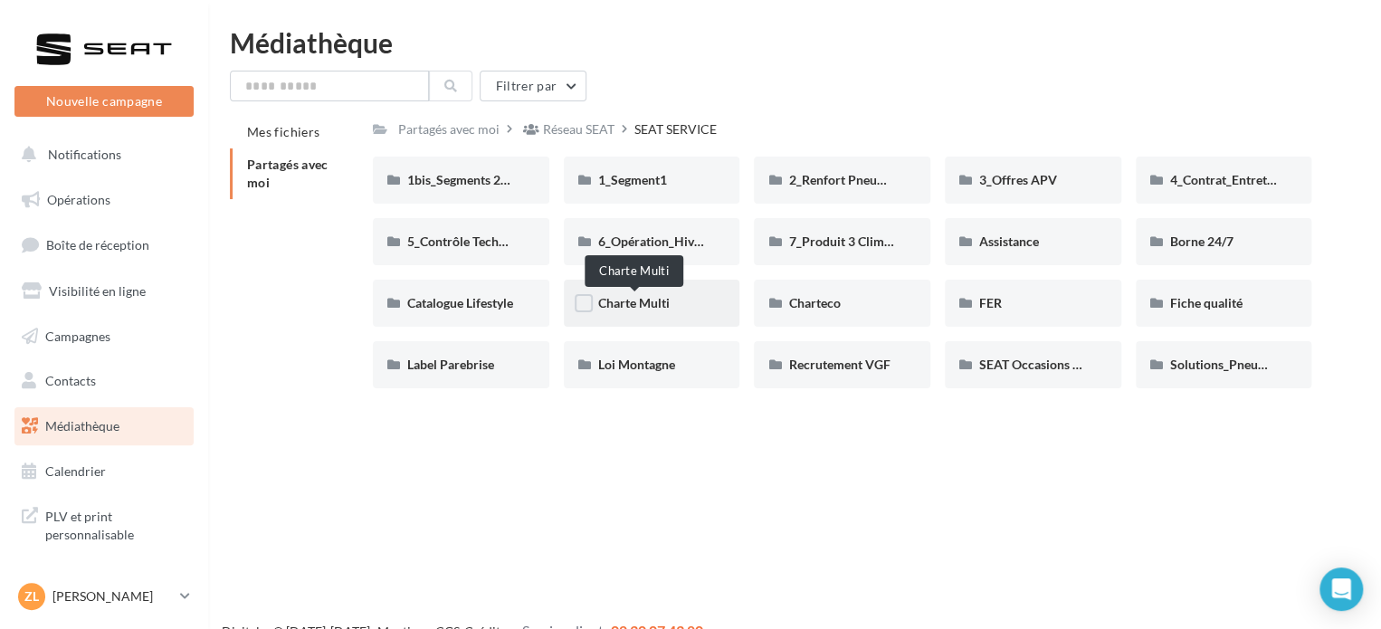
click at [644, 307] on span "Charte Multi" at bounding box center [634, 302] width 72 height 15
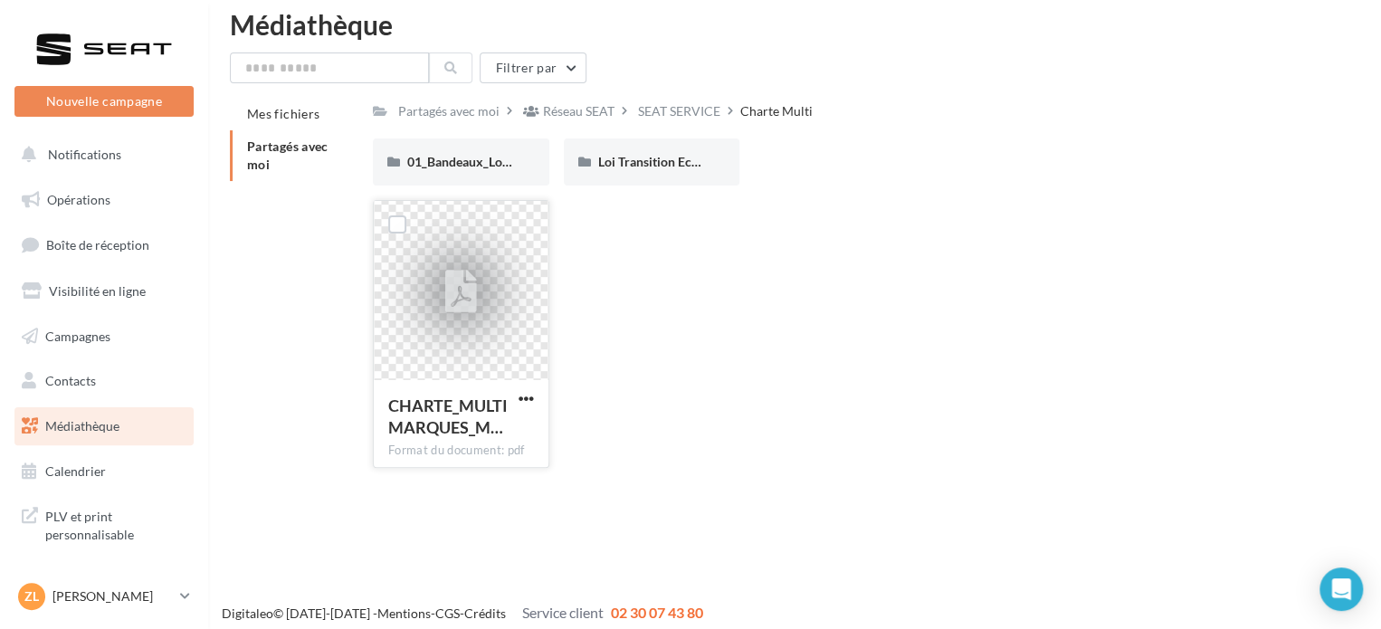
scroll to position [29, 0]
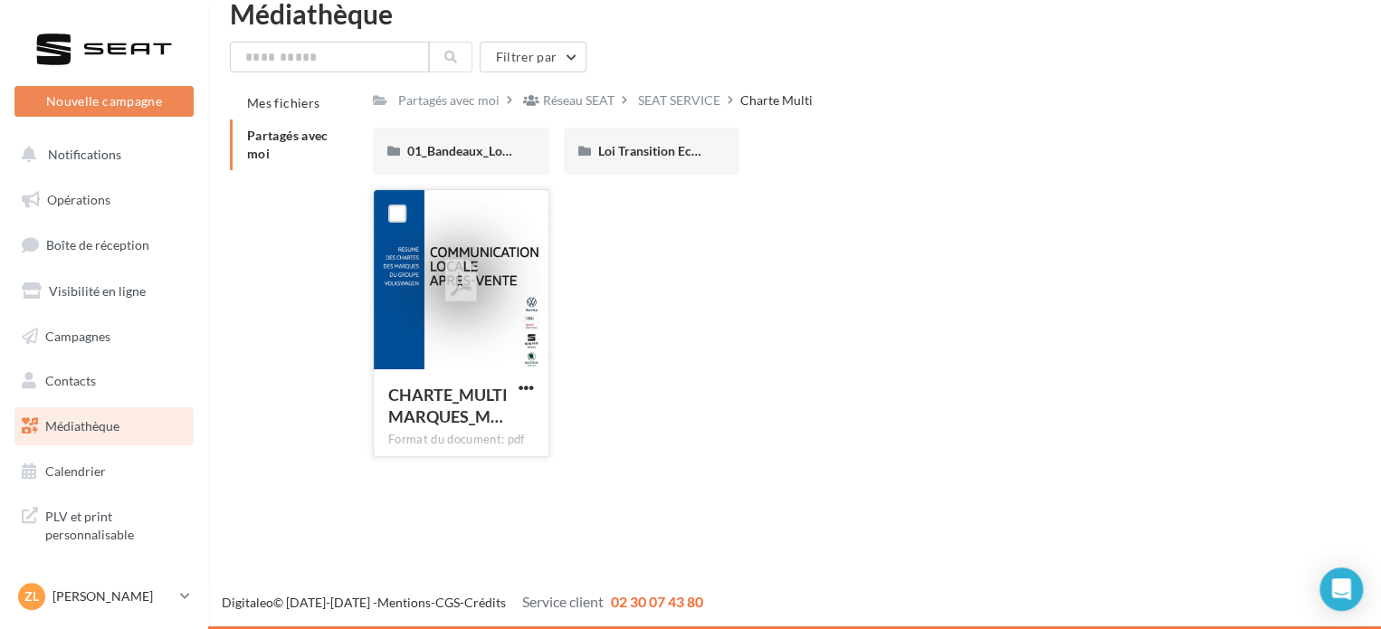
click at [517, 394] on button "button" at bounding box center [526, 389] width 23 height 18
click at [500, 422] on button "Télécharger" at bounding box center [447, 423] width 181 height 47
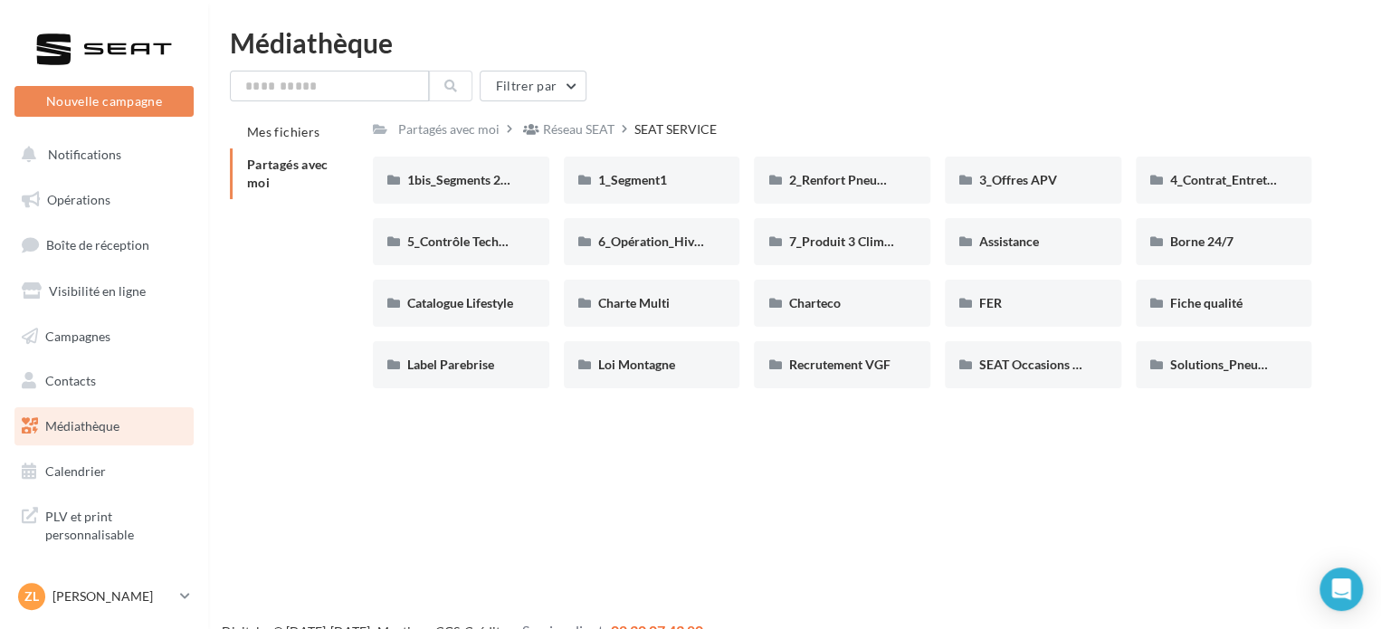
click at [1285, 408] on div "Nouvelle campagne Nouvelle campagne Notifications Opérations Boîte de réception…" at bounding box center [690, 343] width 1381 height 629
click at [119, 596] on p "[PERSON_NAME]" at bounding box center [112, 596] width 120 height 18
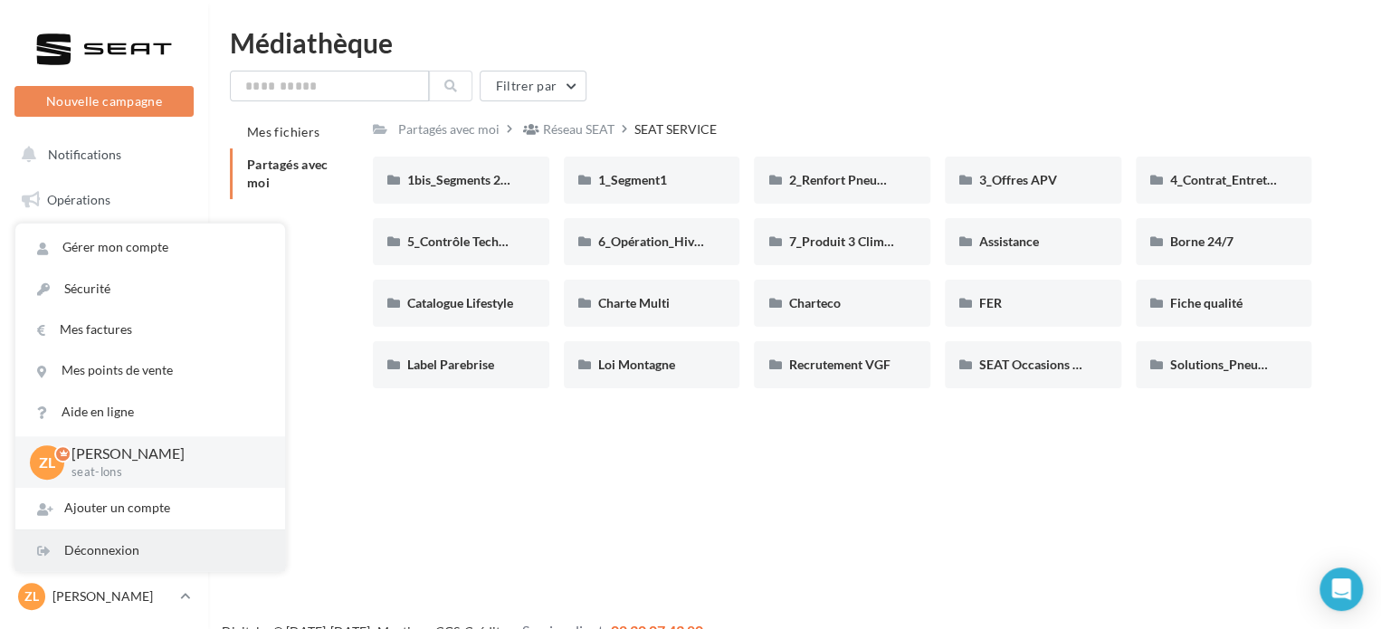
click at [112, 553] on div "Déconnexion" at bounding box center [150, 550] width 270 height 41
